Goal: Task Accomplishment & Management: Use online tool/utility

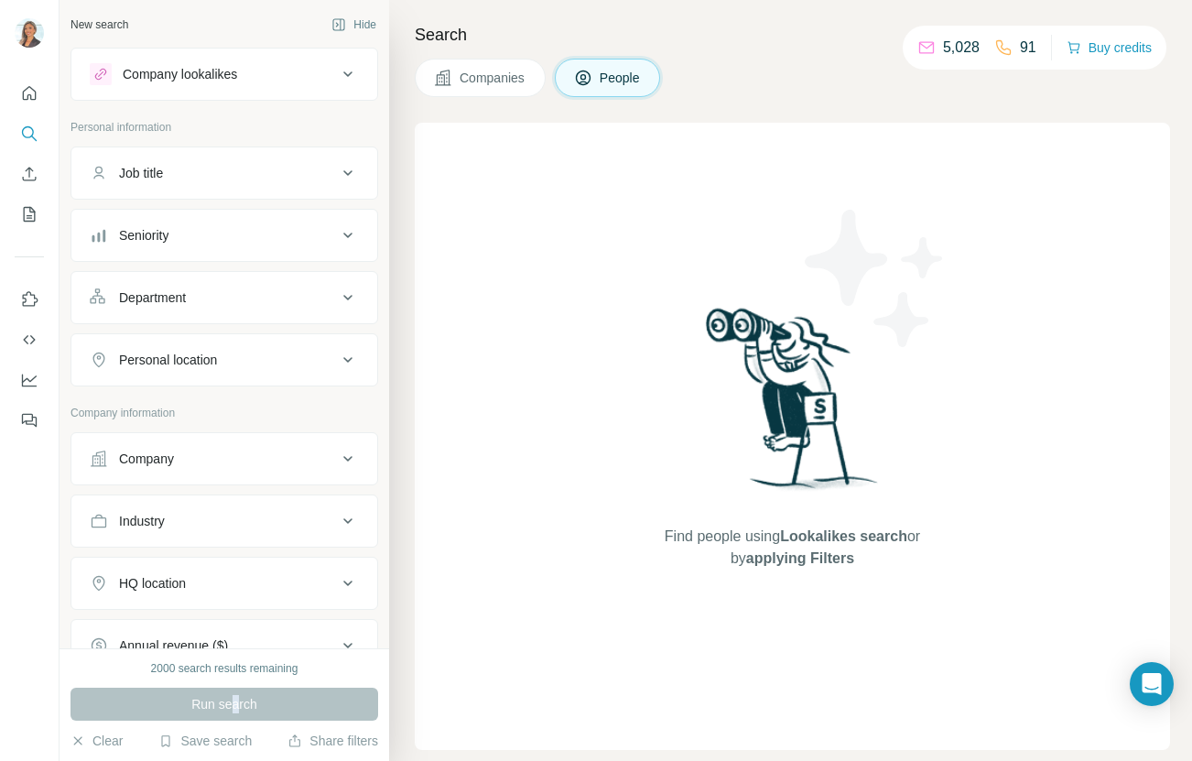
click at [235, 705] on div "Run search" at bounding box center [225, 704] width 308 height 33
drag, startPoint x: 234, startPoint y: 701, endPoint x: 200, endPoint y: 703, distance: 34.0
click at [233, 701] on div "Run search" at bounding box center [225, 704] width 308 height 33
click at [201, 703] on div "Run search" at bounding box center [225, 704] width 308 height 33
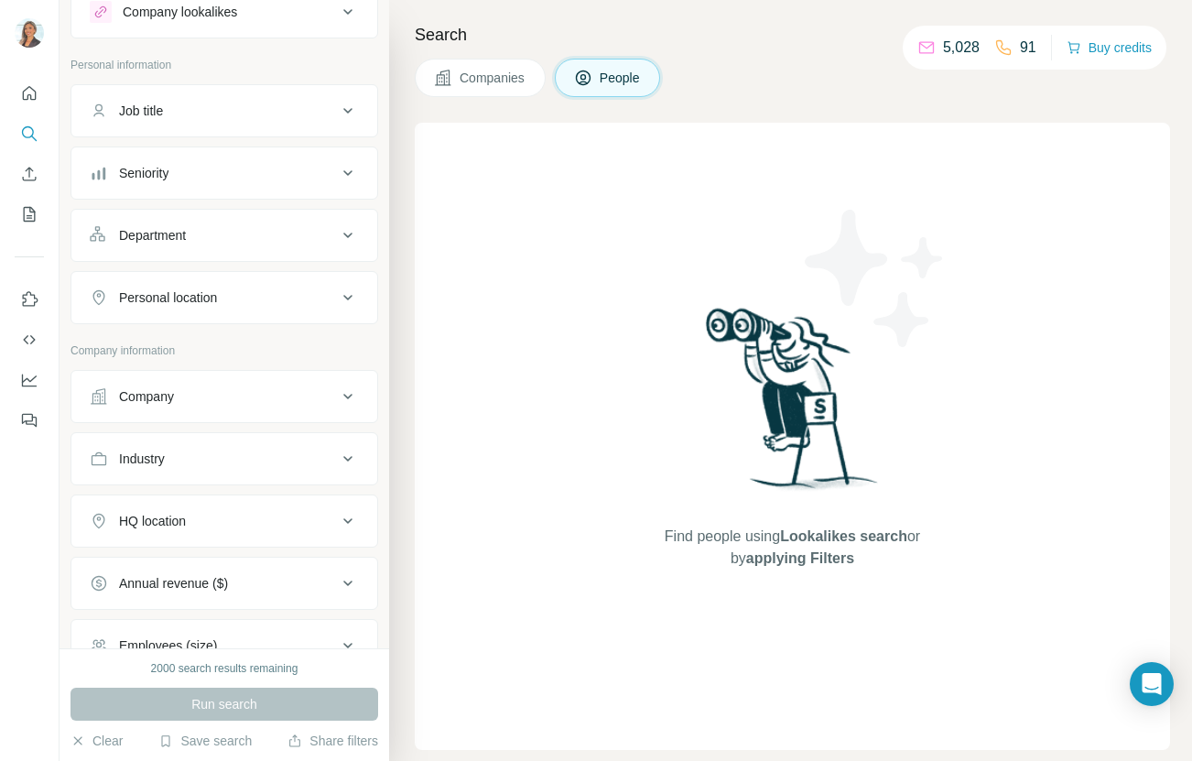
scroll to position [60, 0]
click at [289, 98] on button "Job title" at bounding box center [224, 113] width 306 height 44
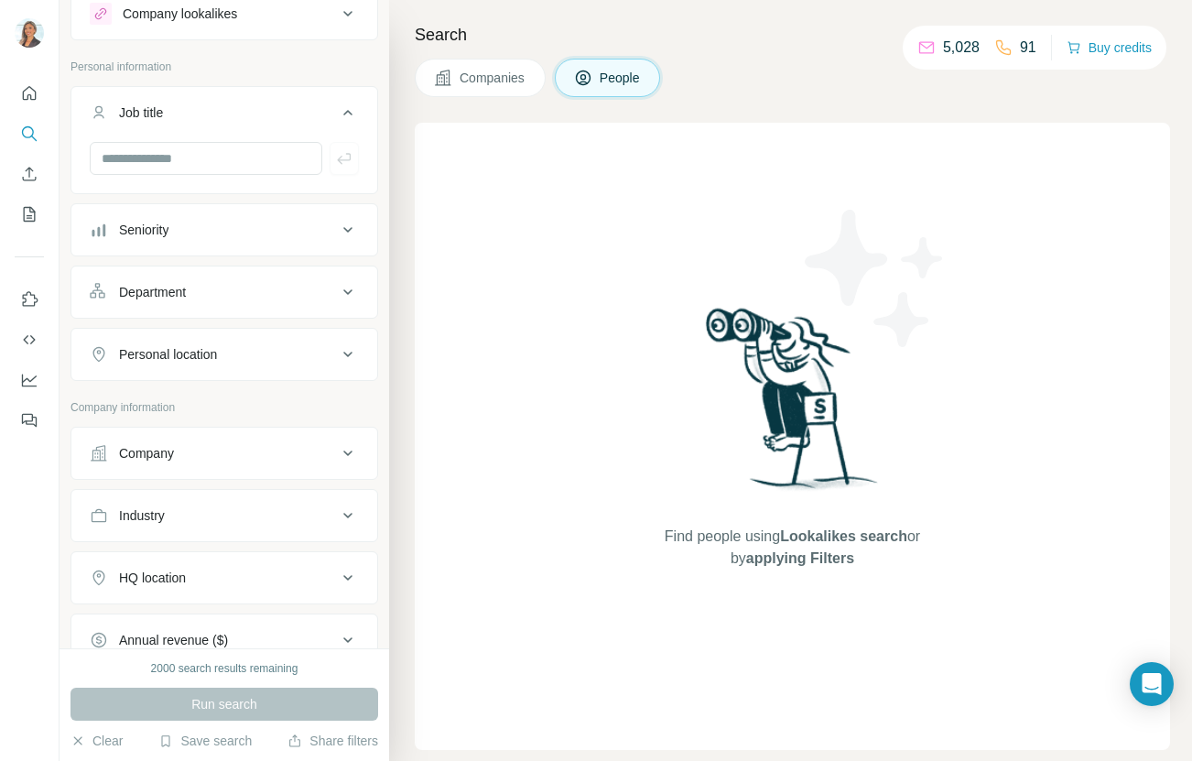
click at [260, 182] on div at bounding box center [224, 166] width 306 height 48
click at [262, 164] on input "text" at bounding box center [206, 158] width 233 height 33
type input "**********"
click at [299, 190] on div "**********" at bounding box center [225, 140] width 308 height 108
click at [304, 224] on div "Seniority" at bounding box center [213, 230] width 247 height 18
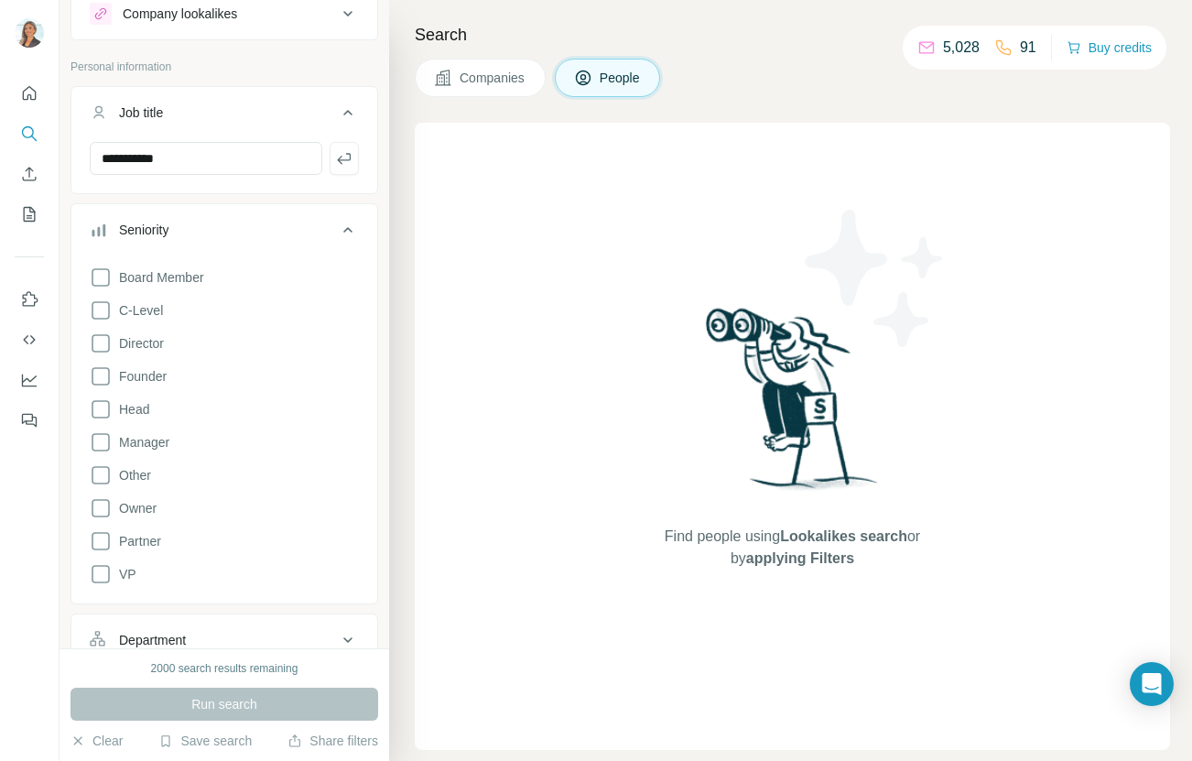
click at [333, 205] on div "Seniority Board Member C-Level Director Founder Head Manager Other Owner Partne…" at bounding box center [225, 403] width 308 height 401
click at [110, 347] on icon at bounding box center [101, 343] width 22 height 22
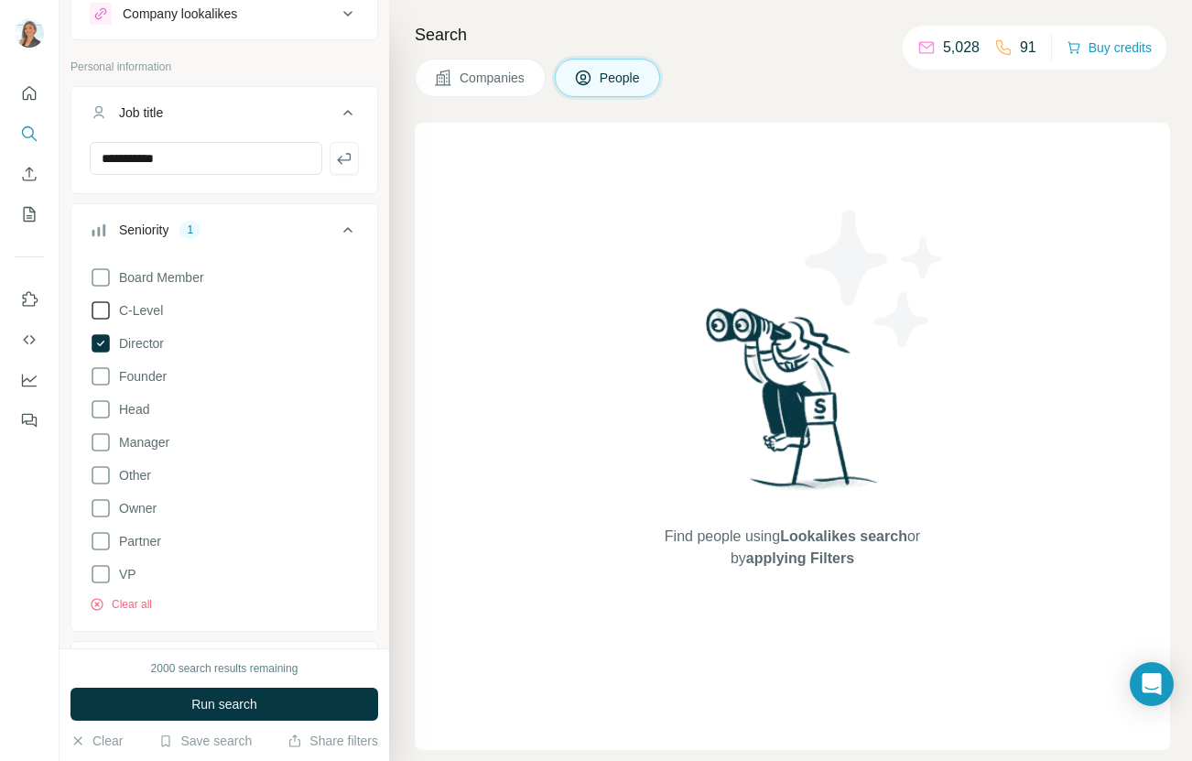
click at [102, 310] on icon at bounding box center [101, 310] width 22 height 22
click at [103, 277] on icon at bounding box center [101, 277] width 22 height 22
click at [99, 444] on icon at bounding box center [101, 442] width 22 height 22
click at [340, 225] on icon at bounding box center [348, 230] width 22 height 22
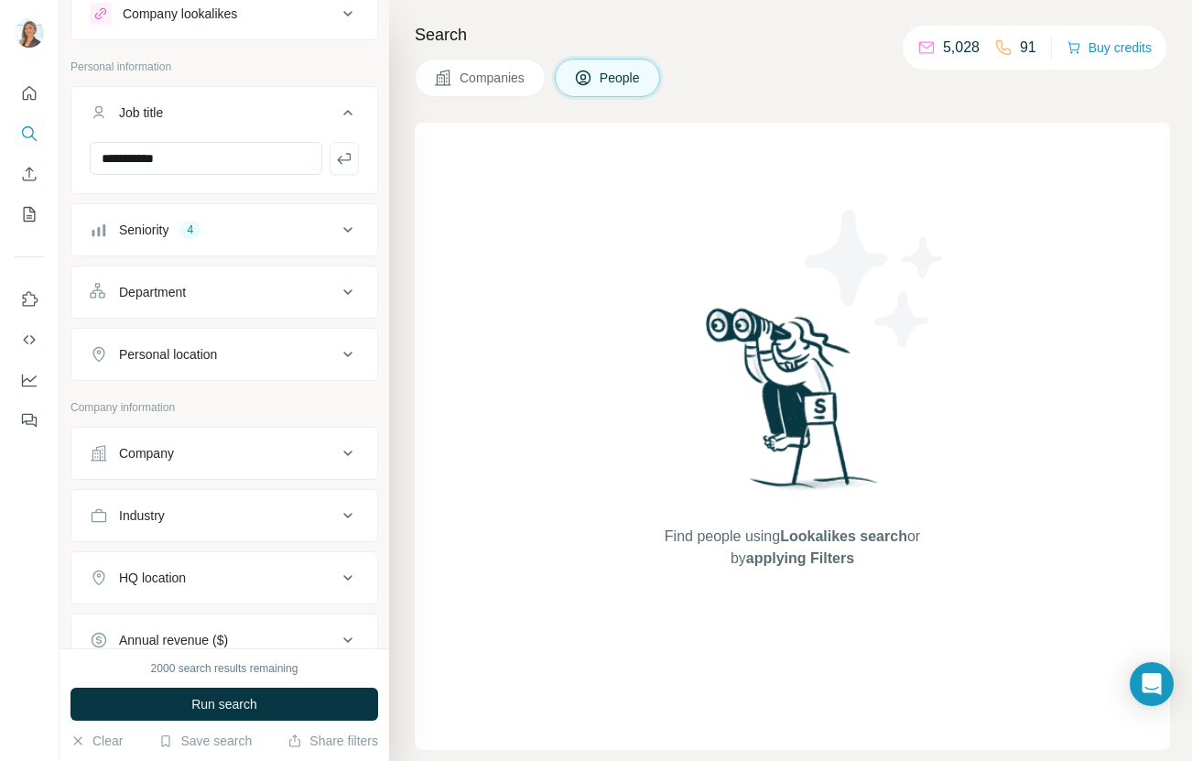
click at [337, 295] on icon at bounding box center [348, 292] width 22 height 22
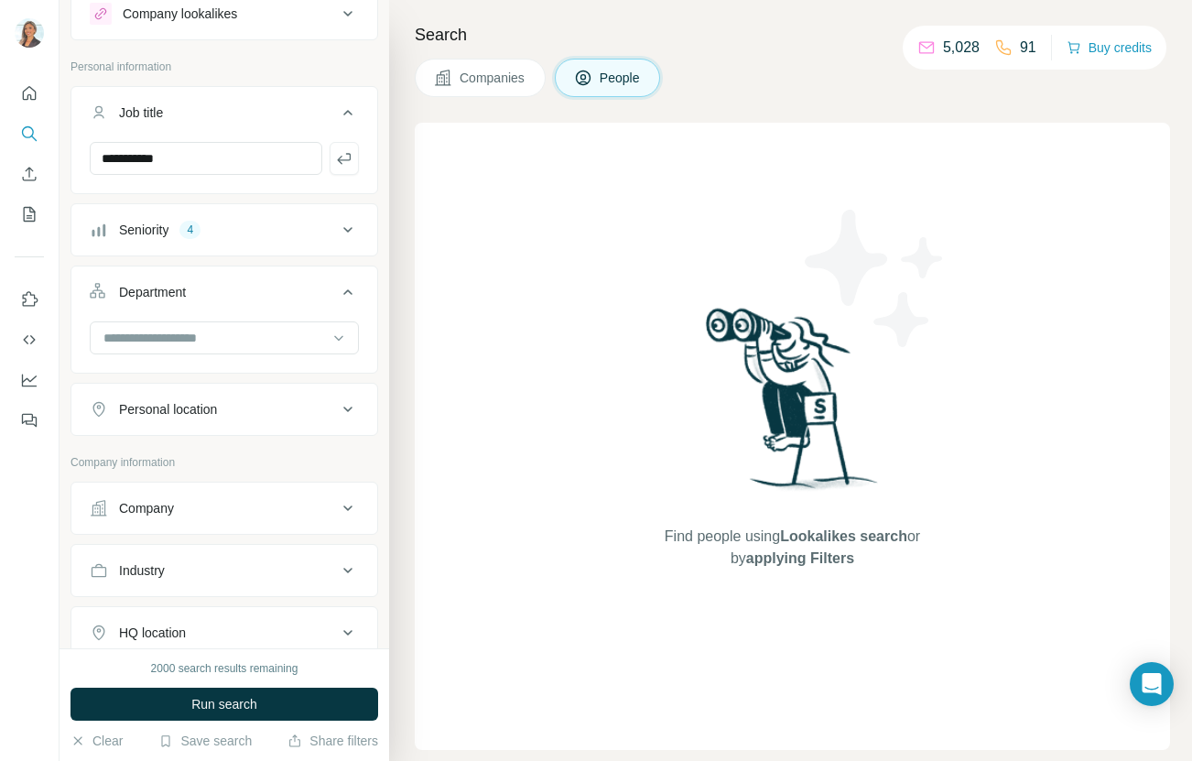
click at [337, 295] on icon at bounding box center [348, 292] width 22 height 22
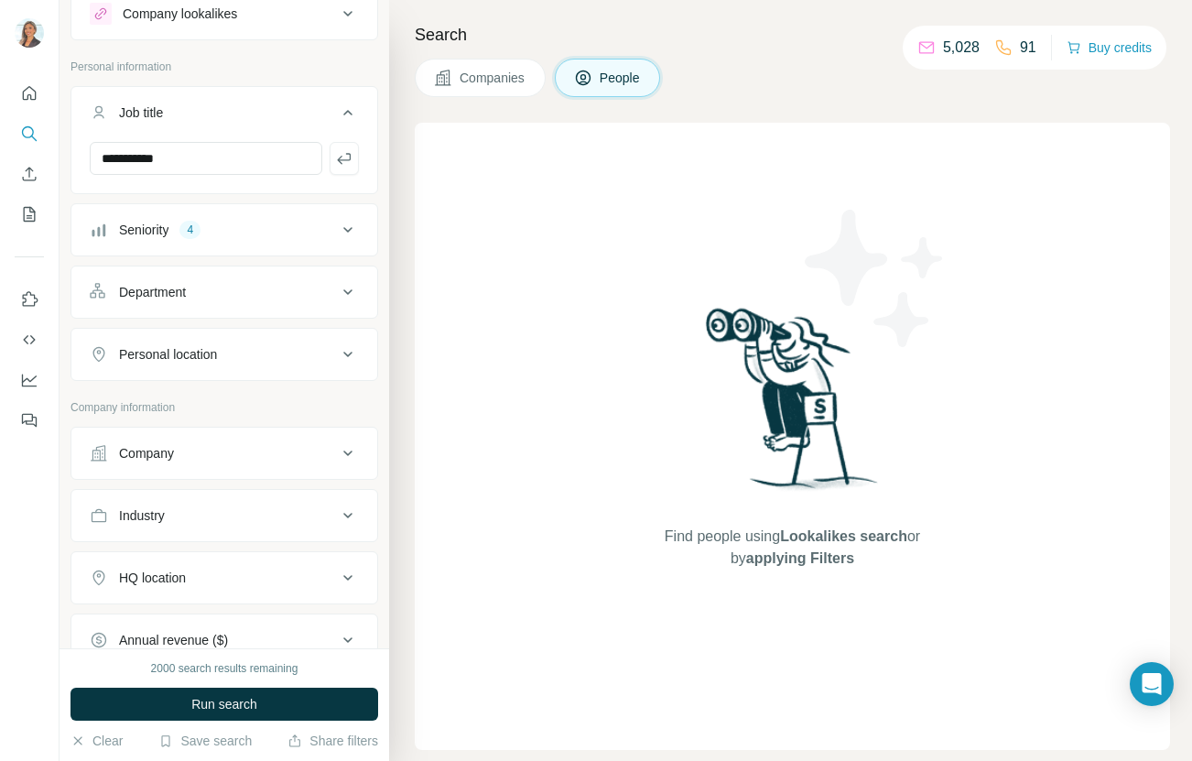
click at [298, 364] on button "Personal location" at bounding box center [224, 354] width 306 height 44
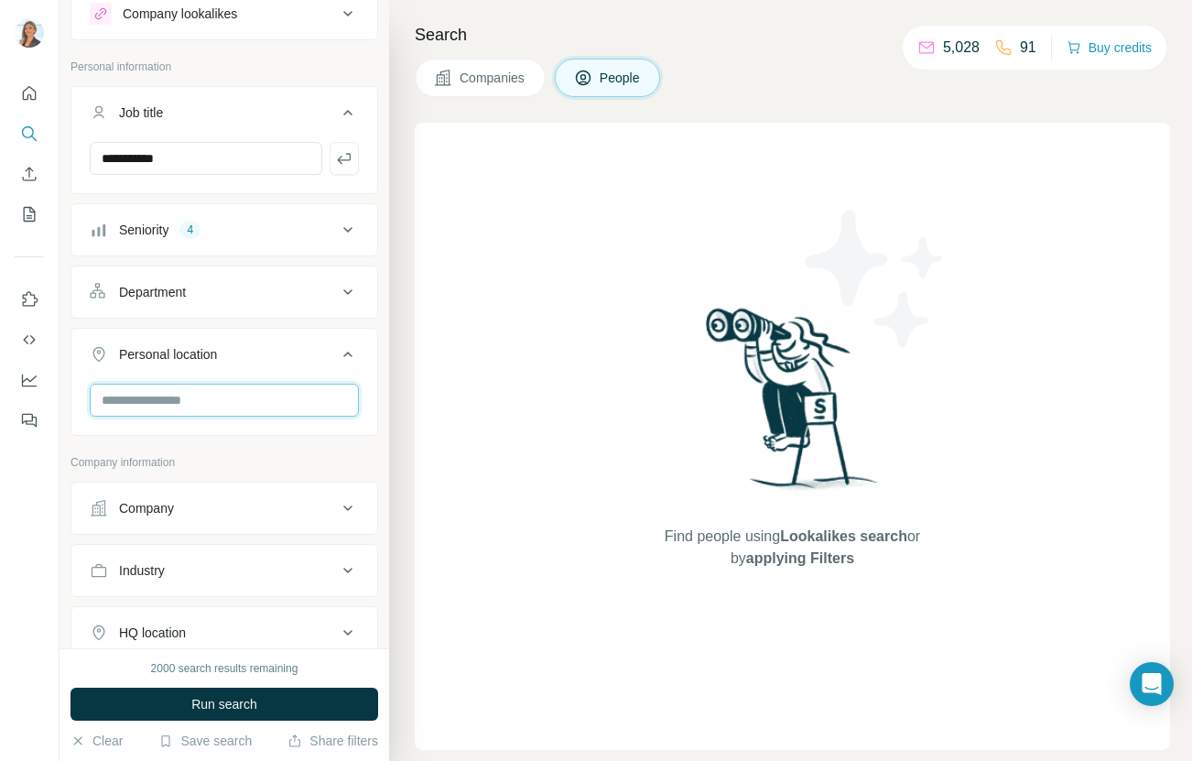
click at [277, 392] on input "text" at bounding box center [224, 400] width 269 height 33
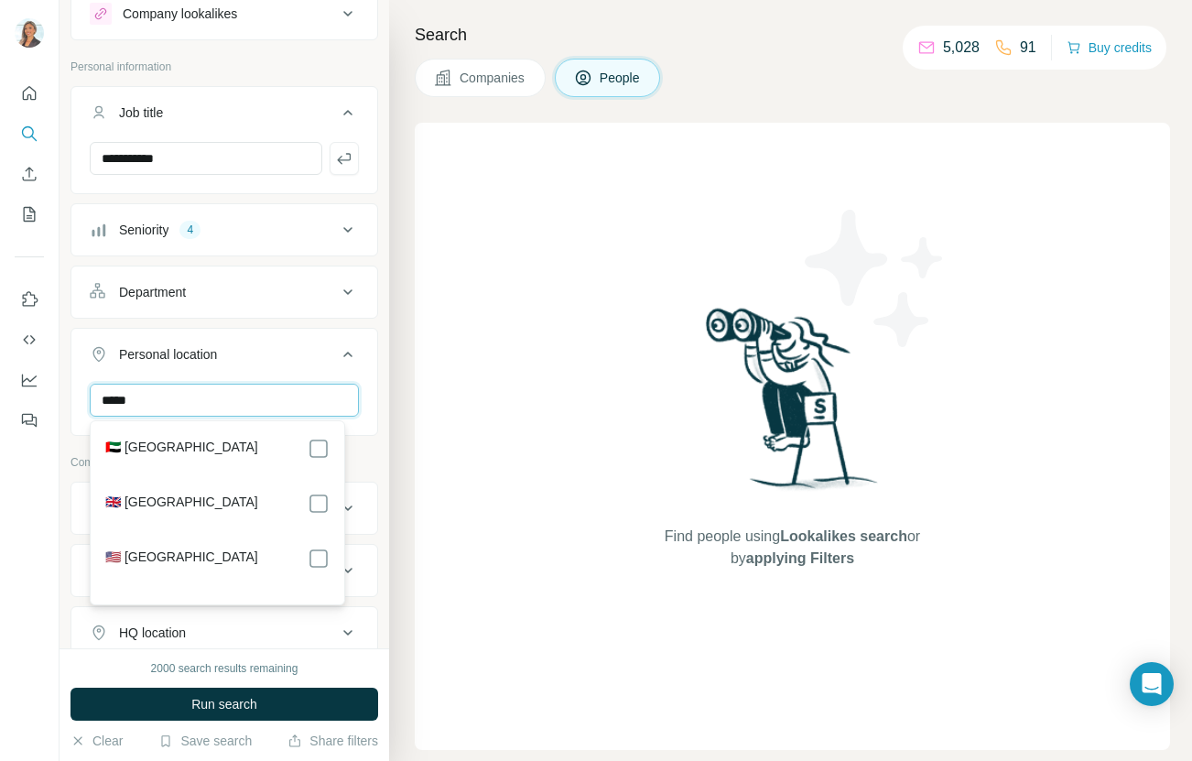
type input "*****"
click at [272, 512] on div "🇬🇧 [GEOGRAPHIC_DATA]" at bounding box center [217, 504] width 224 height 22
click at [330, 514] on div "🇦🇪 [GEOGRAPHIC_DATA] 🇬🇧 [GEOGRAPHIC_DATA] 🇺🇸 [GEOGRAPHIC_DATA]" at bounding box center [217, 513] width 246 height 176
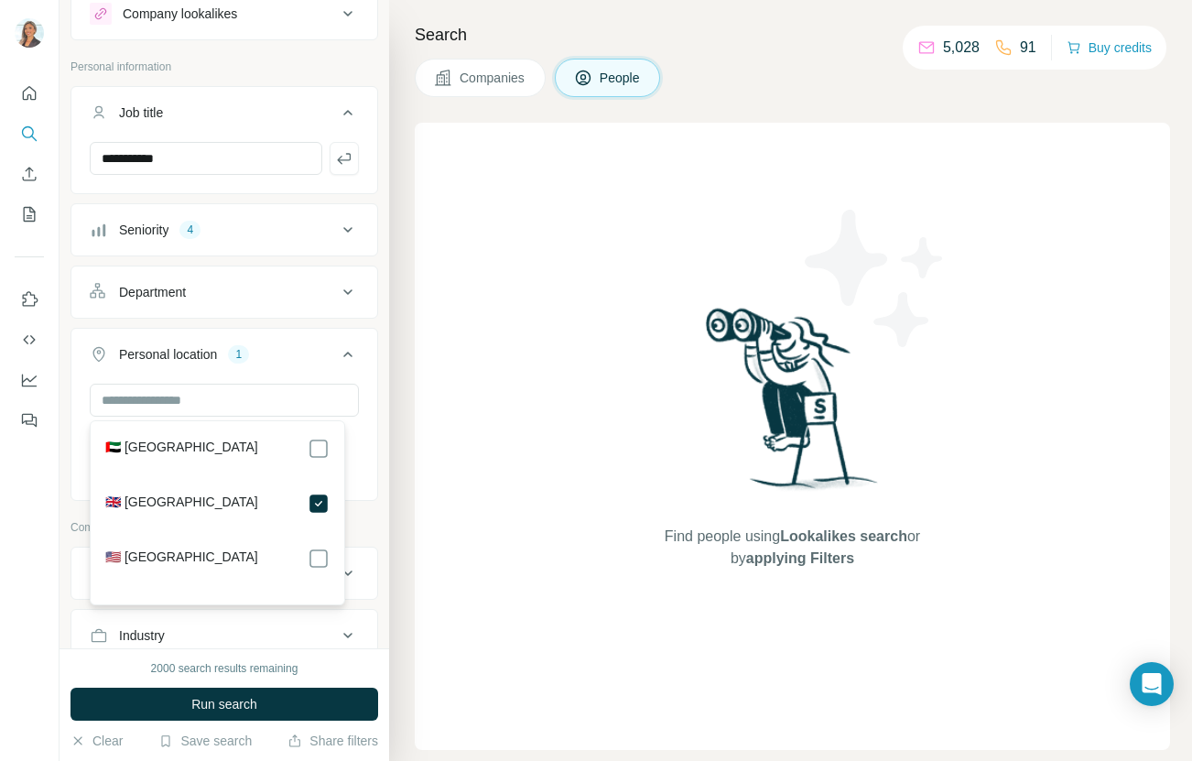
scroll to position [437, 0]
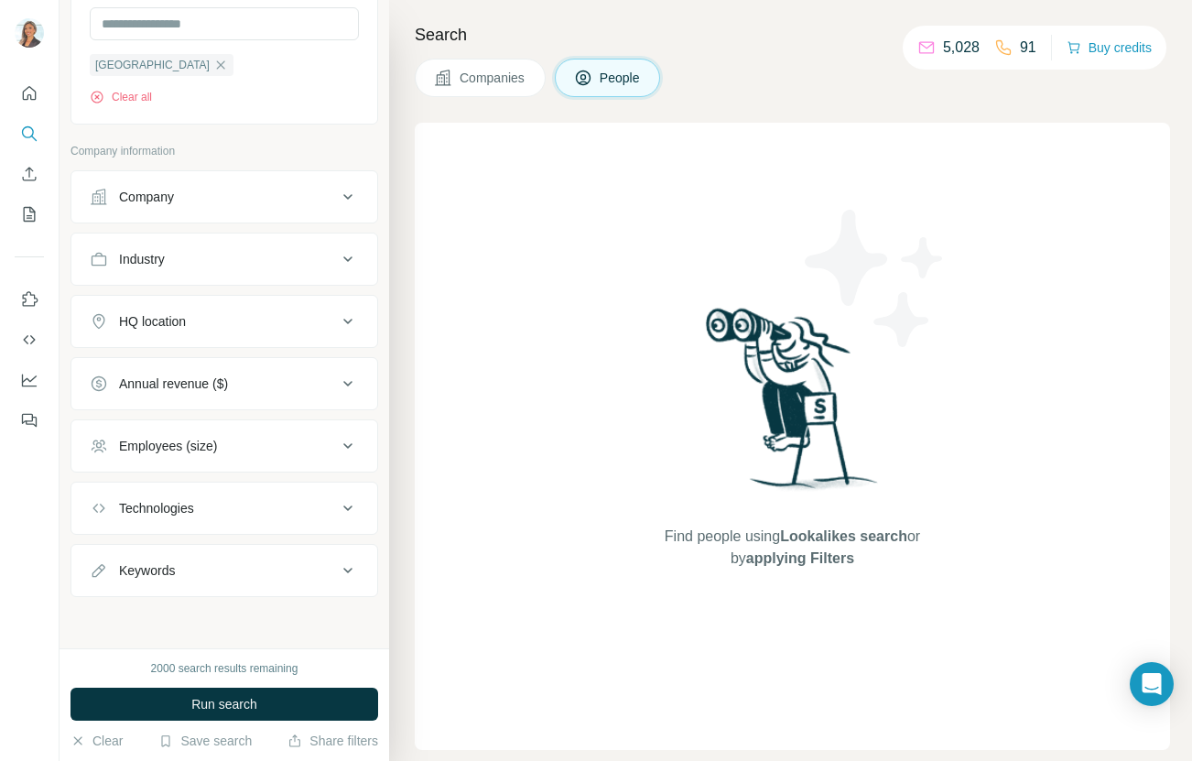
click at [307, 276] on button "Industry" at bounding box center [224, 259] width 306 height 44
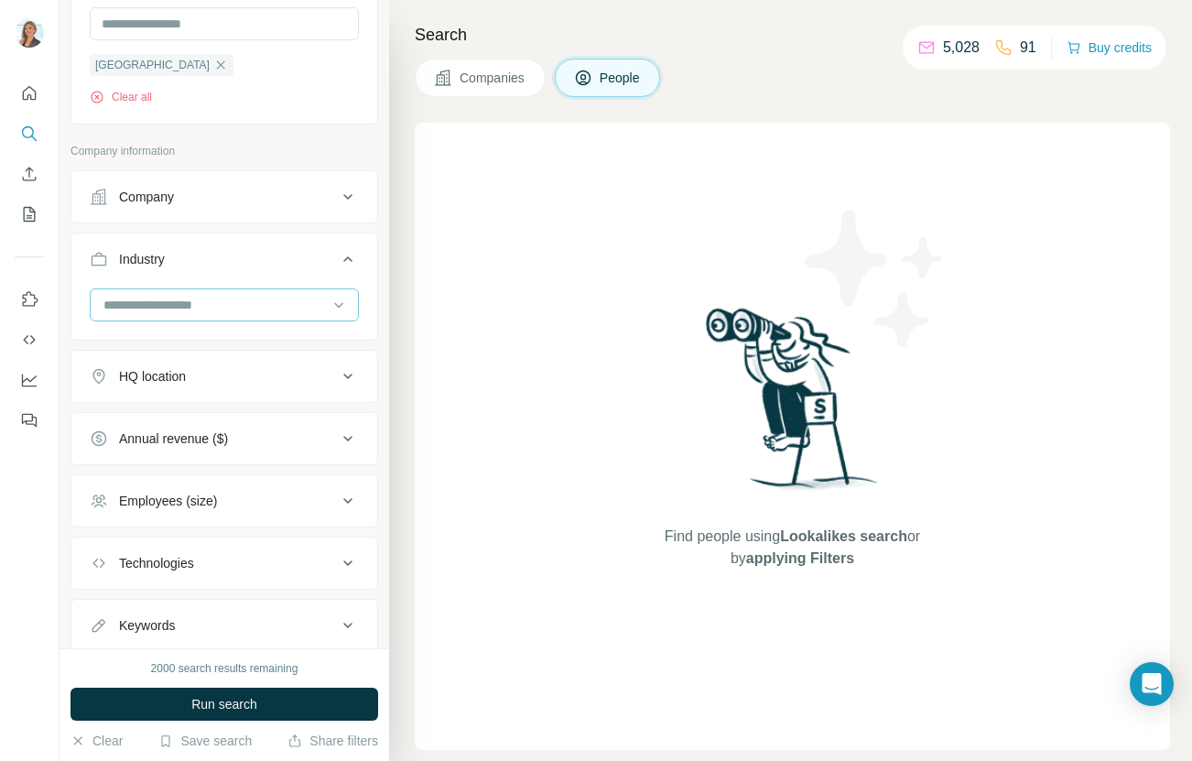
click at [287, 315] on div at bounding box center [215, 304] width 226 height 31
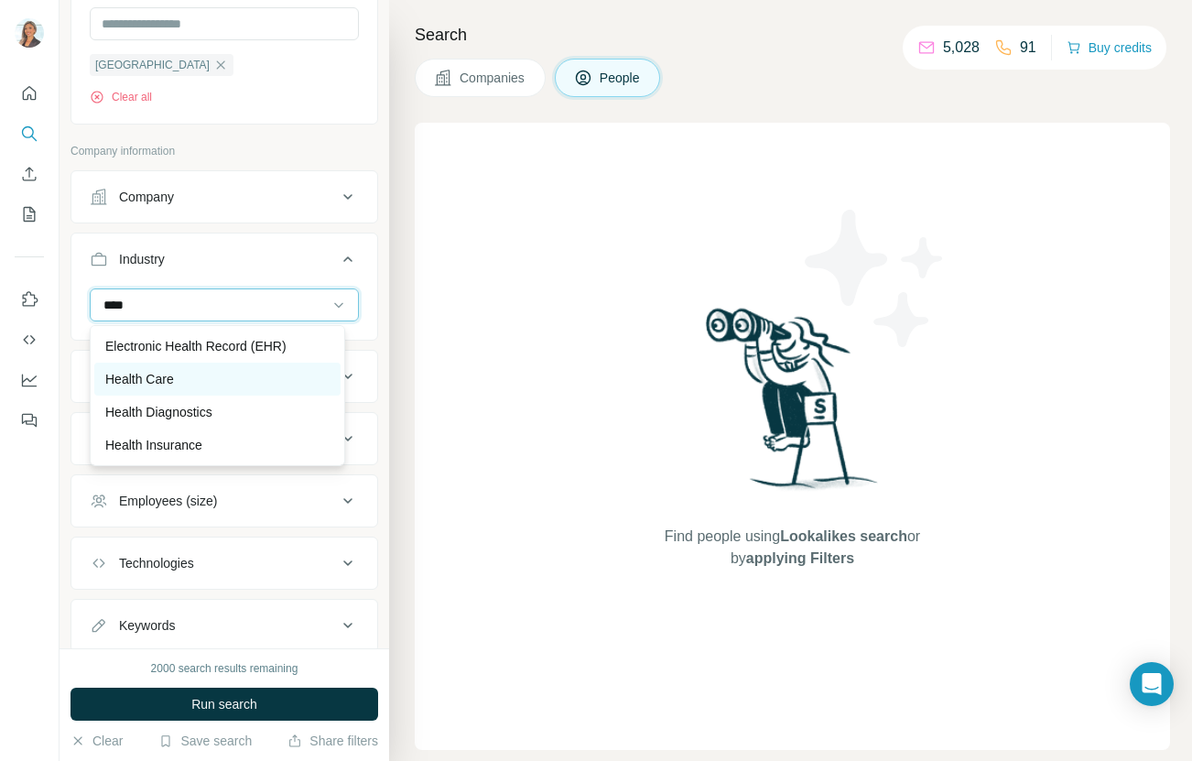
type input "****"
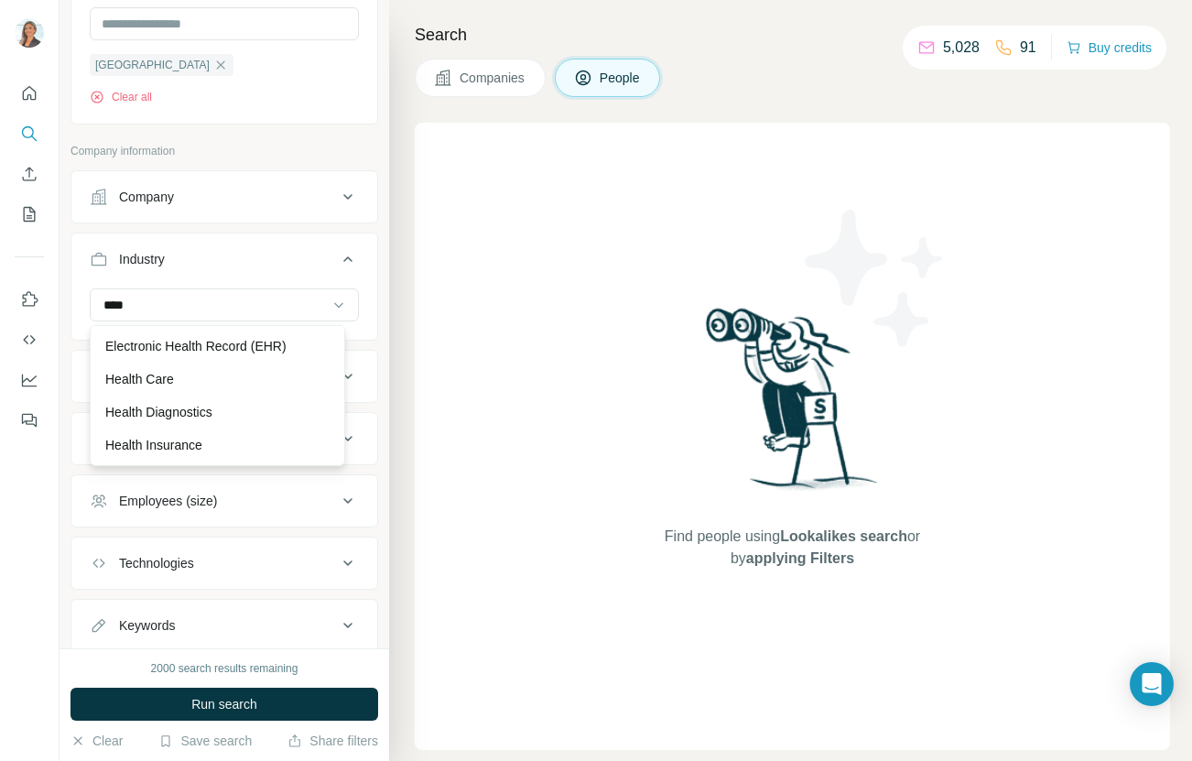
click at [232, 381] on div "Health Care" at bounding box center [217, 379] width 224 height 18
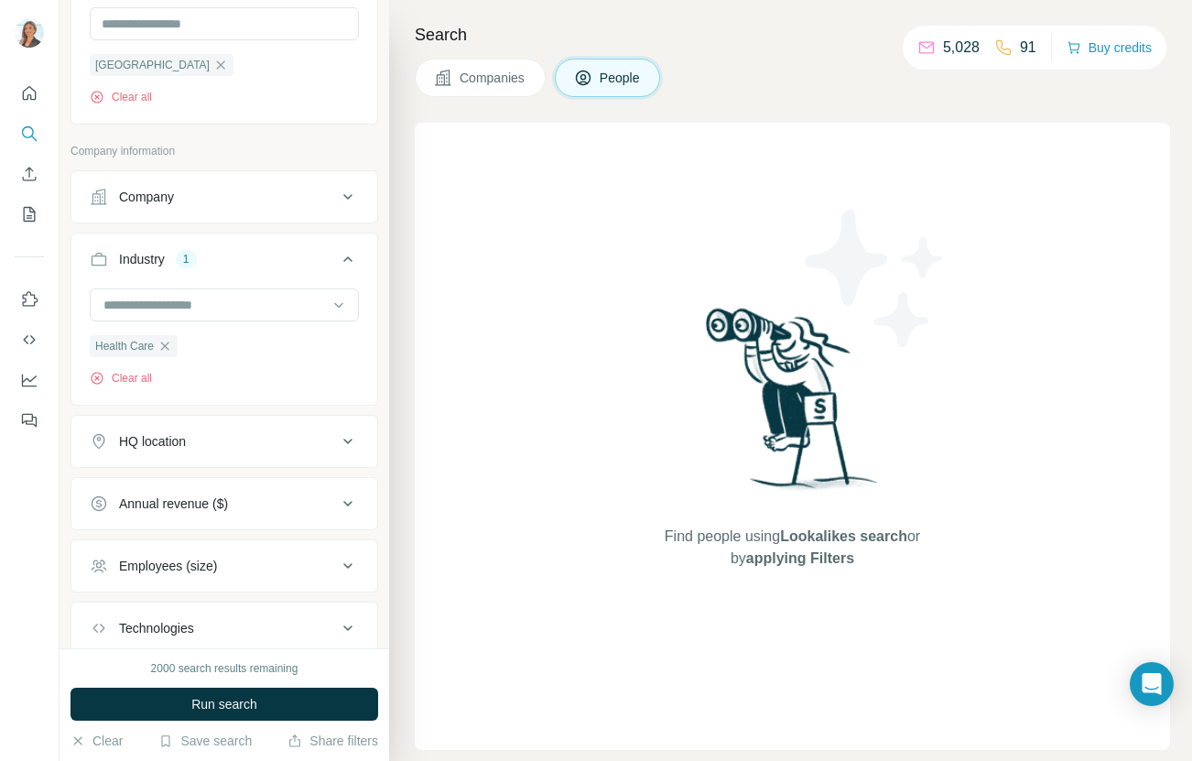
click at [370, 382] on div "**********" at bounding box center [225, 324] width 330 height 648
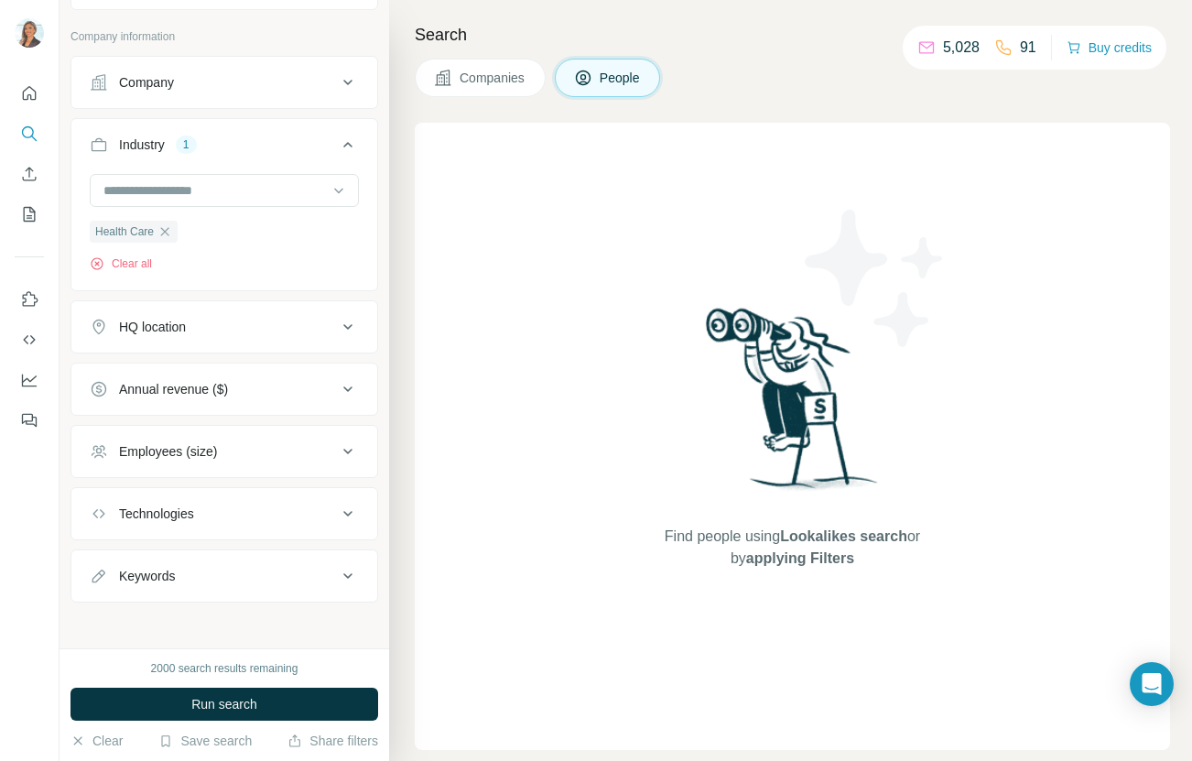
scroll to position [558, 0]
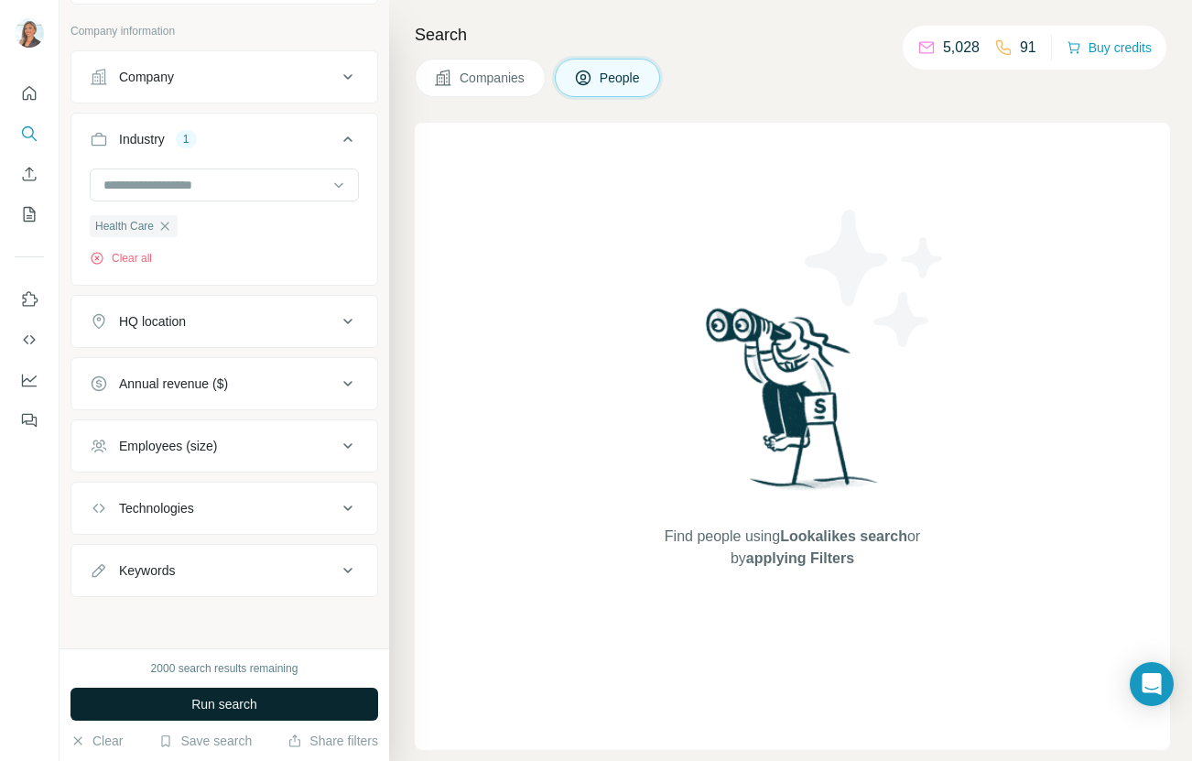
click at [270, 701] on button "Run search" at bounding box center [225, 704] width 308 height 33
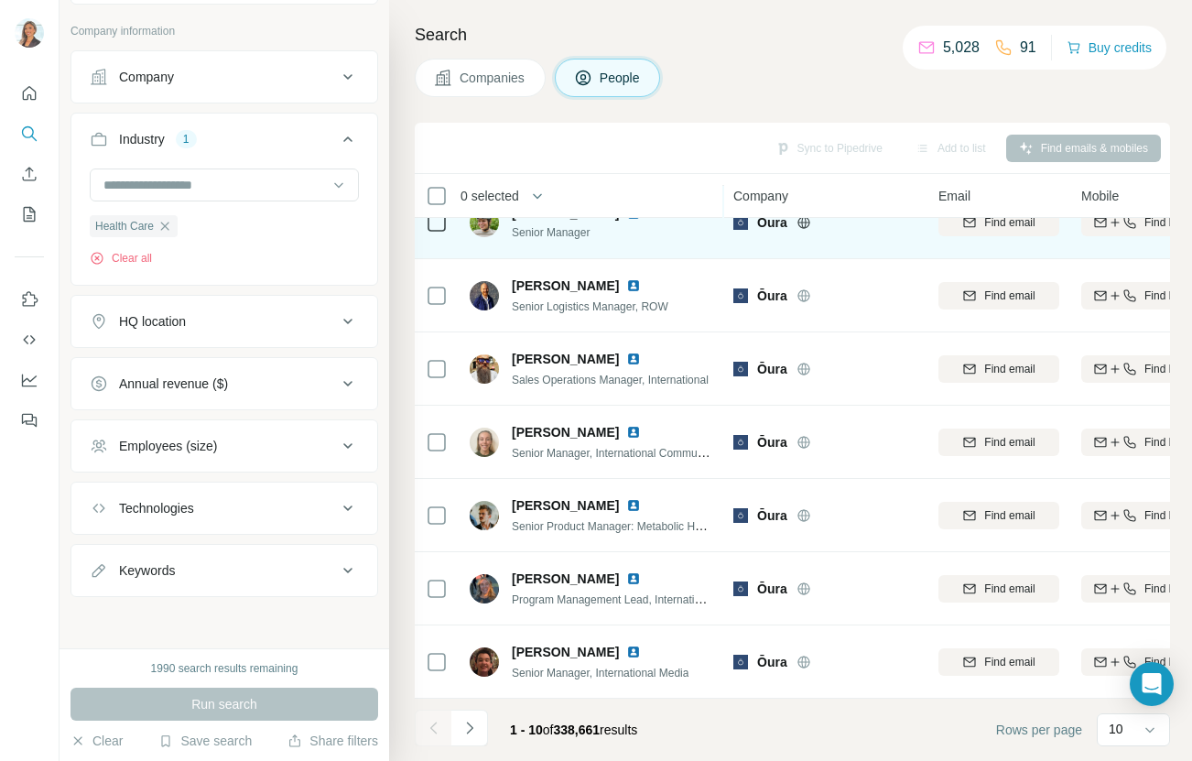
scroll to position [262, 0]
